Goal: Information Seeking & Learning: Learn about a topic

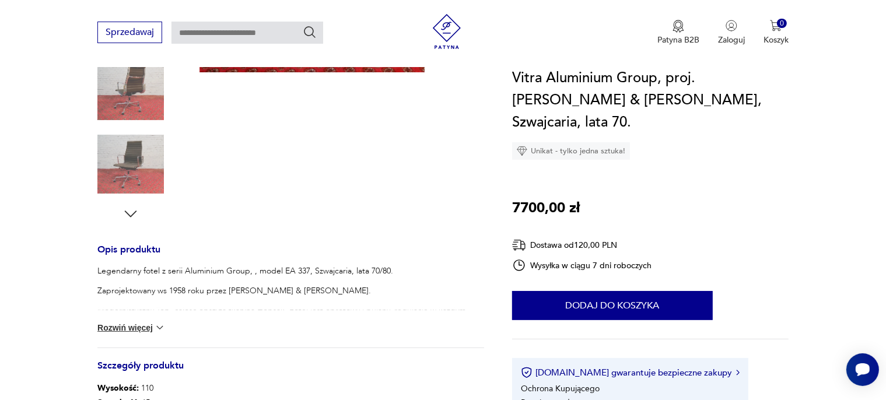
click at [124, 329] on button "Rozwiń więcej" at bounding box center [131, 328] width 68 height 12
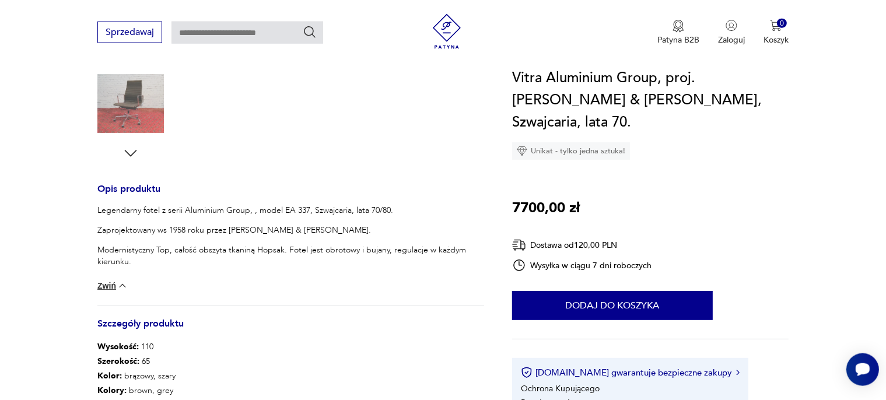
scroll to position [369, 0]
drag, startPoint x: 308, startPoint y: 207, endPoint x: 256, endPoint y: 207, distance: 51.3
click at [256, 207] on p "Legendarny fotel z serii Aluminium Group, , model EA 337, Szwajcaria, lata 70/8…" at bounding box center [290, 210] width 387 height 12
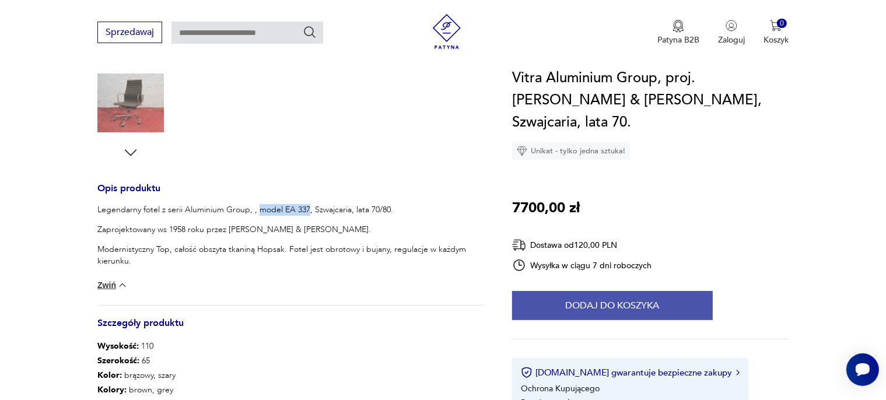
copy p "model EA 337"
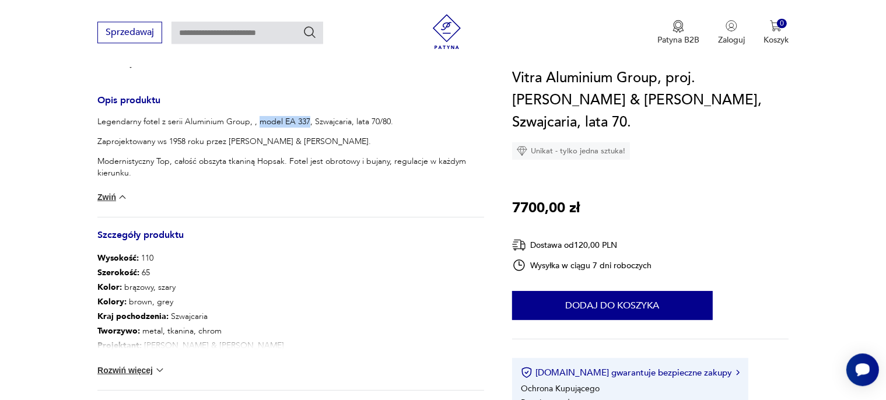
scroll to position [492, 0]
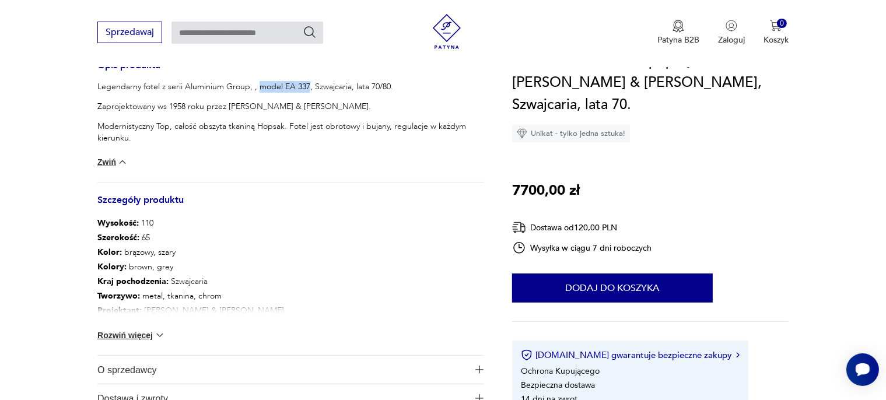
drag, startPoint x: 140, startPoint y: 333, endPoint x: 155, endPoint y: 333, distance: 15.2
click at [142, 333] on button "Rozwiń więcej" at bounding box center [131, 336] width 68 height 12
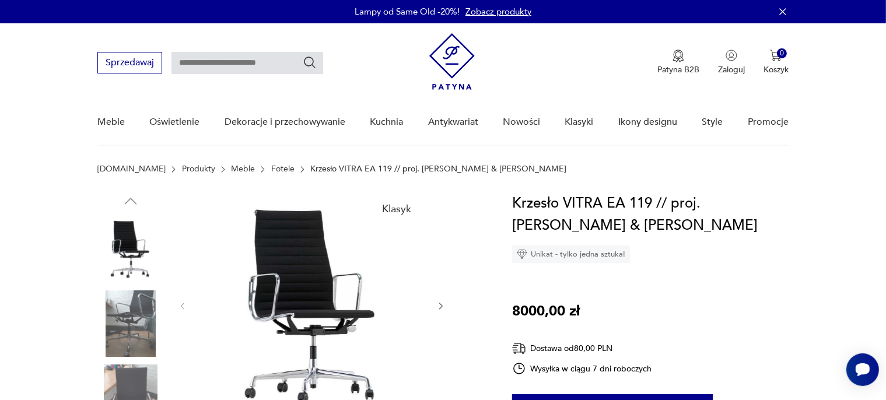
click at [152, 302] on img at bounding box center [130, 324] width 67 height 67
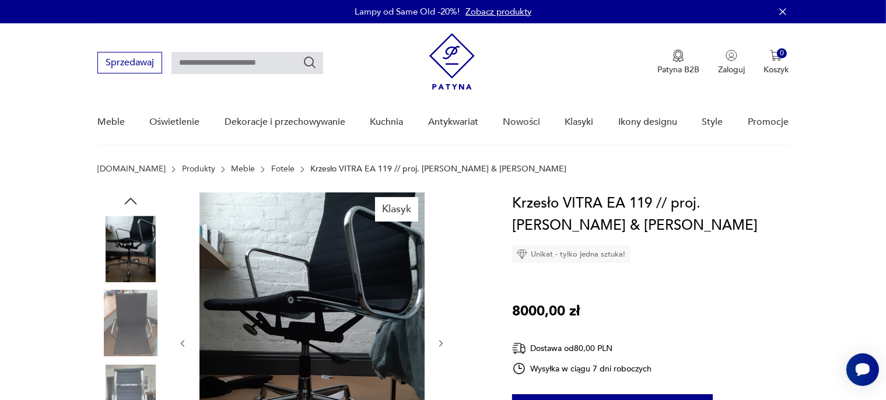
scroll to position [123, 0]
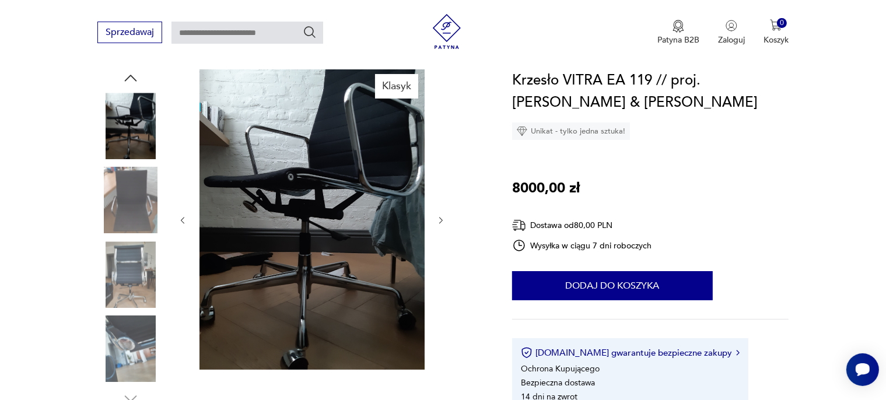
click at [141, 218] on img at bounding box center [130, 200] width 67 height 67
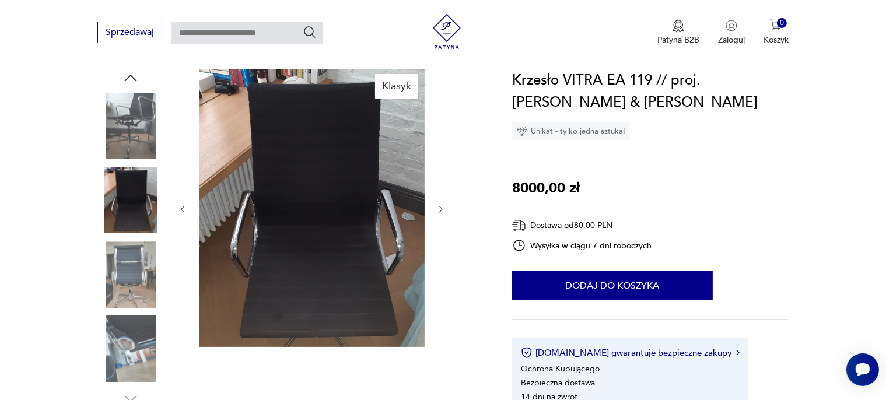
click at [134, 277] on img at bounding box center [130, 275] width 67 height 67
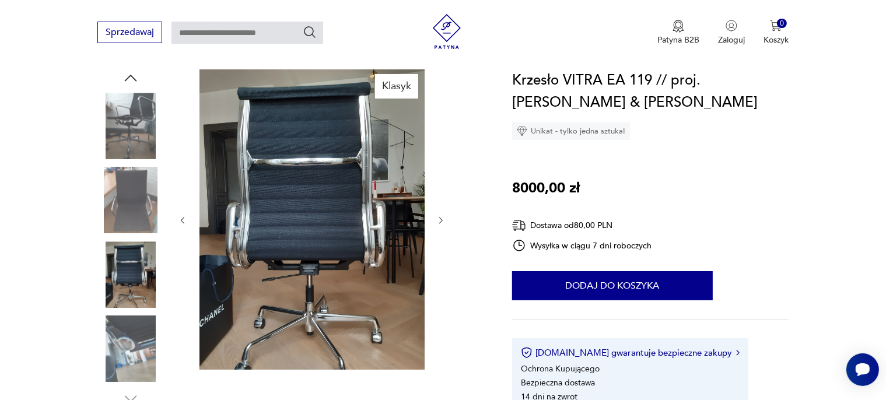
scroll to position [246, 0]
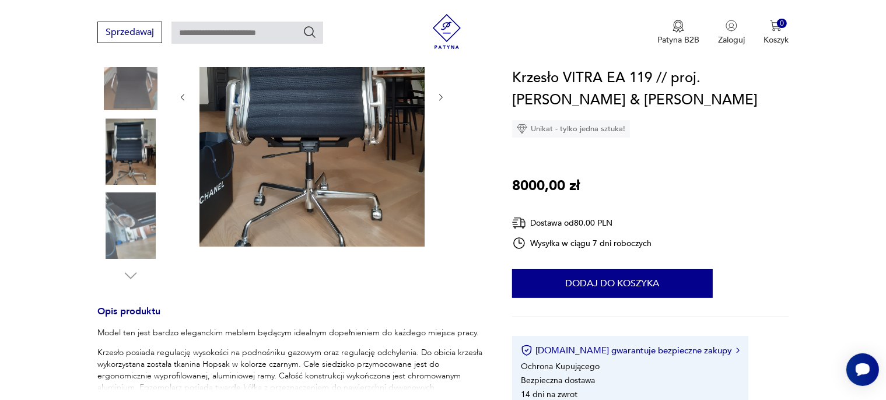
click at [118, 227] on img at bounding box center [130, 226] width 67 height 67
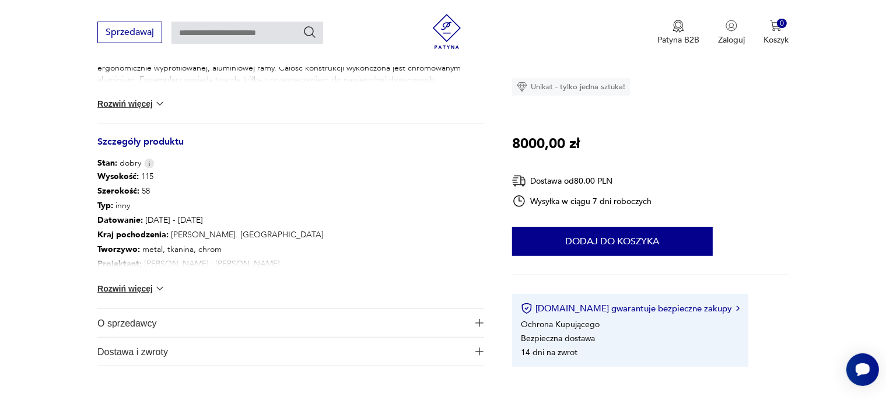
scroll to position [308, 0]
